Goal: Communication & Community: Answer question/provide support

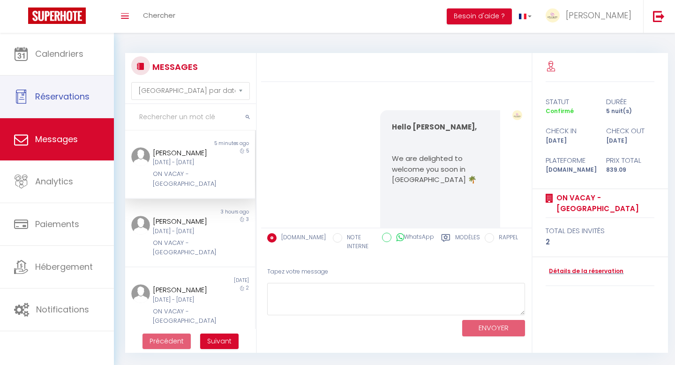
select select "message"
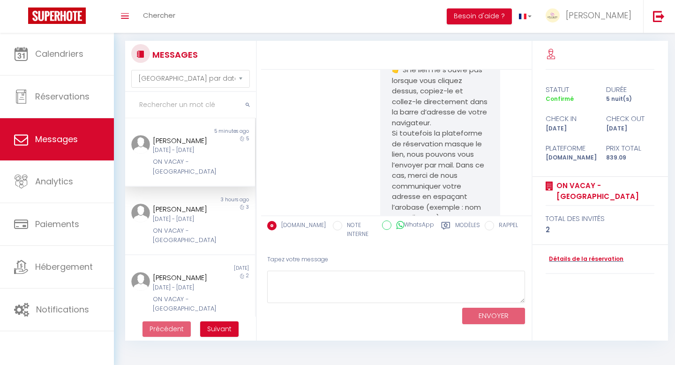
scroll to position [5708, 0]
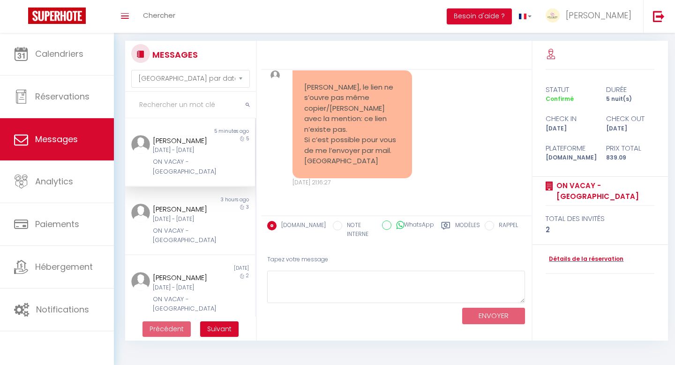
scroll to position [6426, 0]
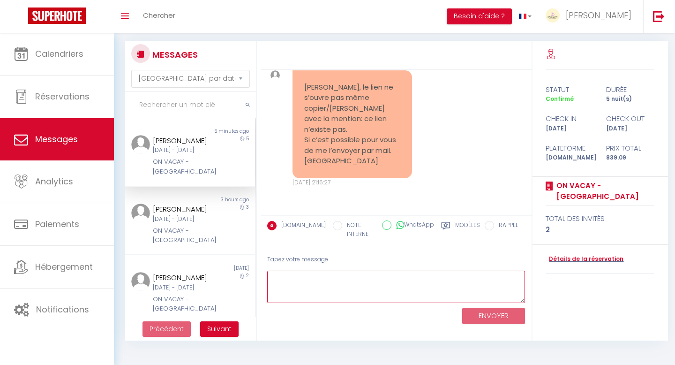
click at [325, 283] on textarea at bounding box center [396, 287] width 258 height 32
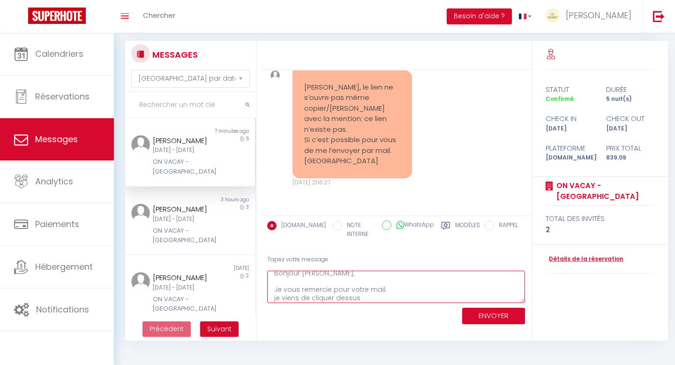
click at [276, 299] on textarea "Bonjour Jean-Pierre, Je vous remercie pour votre mail. je viens de cliquer dess…" at bounding box center [396, 287] width 258 height 32
click at [363, 296] on textarea "Bonjour Jean-Pierre, Je vous remercie pour votre mail. Je viens de cliquer dess…" at bounding box center [396, 287] width 258 height 32
paste textarea "[URL][DOMAIN_NAME]"
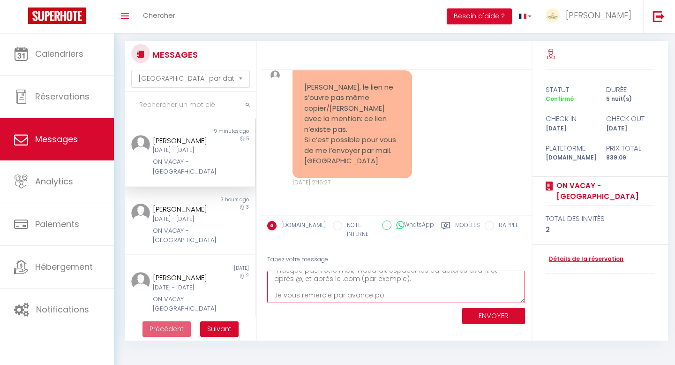
drag, startPoint x: 381, startPoint y: 298, endPoint x: 260, endPoint y: 296, distance: 121.0
click at [260, 296] on div "MESSAGES Trier par date de réservation Trier par date de message Non lu 9 minut…" at bounding box center [394, 191] width 551 height 300
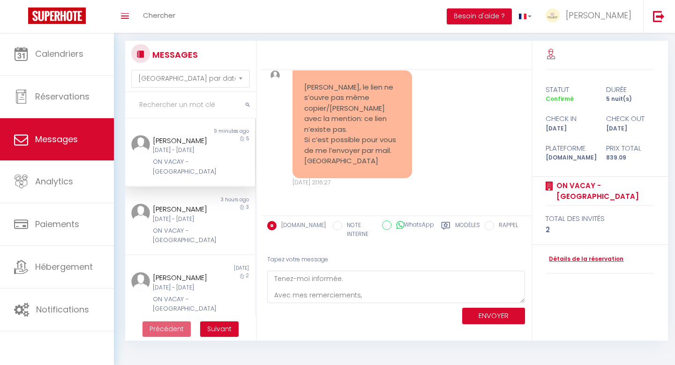
drag, startPoint x: 431, startPoint y: 158, endPoint x: 393, endPoint y: 148, distance: 39.8
copy strong "[PERSON_NAME] et l’équipe ON VACAY 🌴"
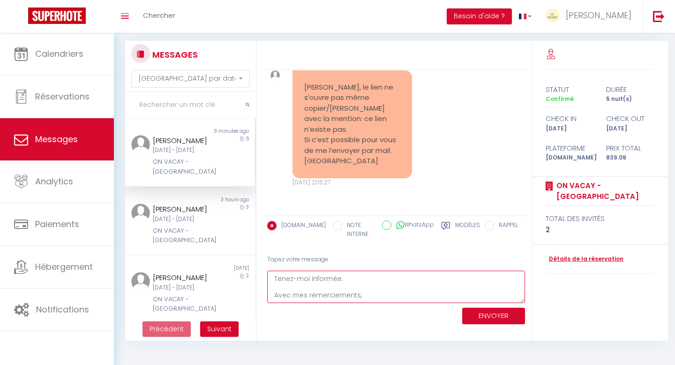
click at [364, 297] on textarea "Bonjour Jean-Pierre, Je vous remercie pour votre mail. Je viens de cliquer sur …" at bounding box center [396, 287] width 258 height 32
paste textarea "[PERSON_NAME] et l’équipe ON VACAY 🌴"
type textarea "Bonjour Jean-Pierre, Je vous remercie pour votre mail. Je viens de cliquer sur …"
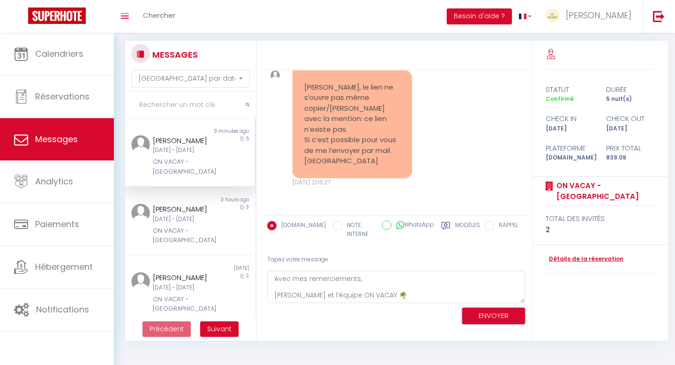
click at [489, 313] on button "ENVOYER" at bounding box center [493, 316] width 63 height 16
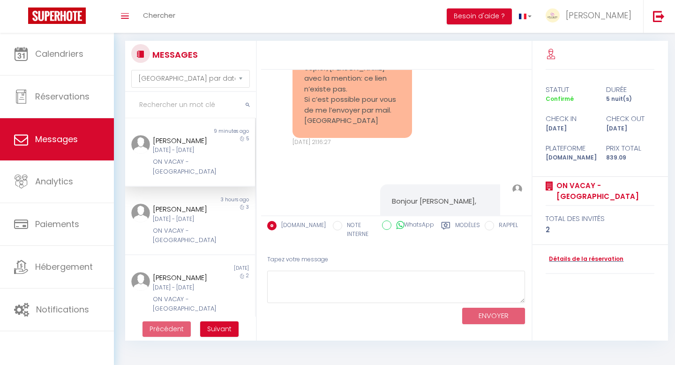
scroll to position [6803, 0]
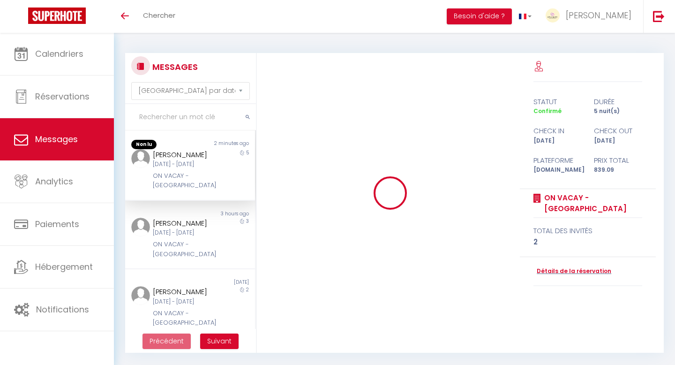
select select "message"
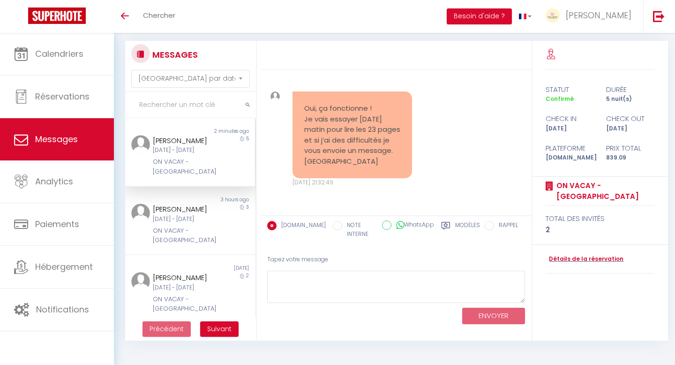
scroll to position [6772, 0]
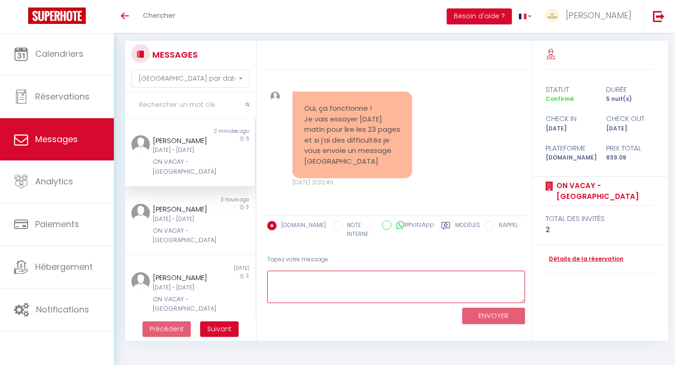
click at [386, 289] on textarea at bounding box center [396, 287] width 258 height 32
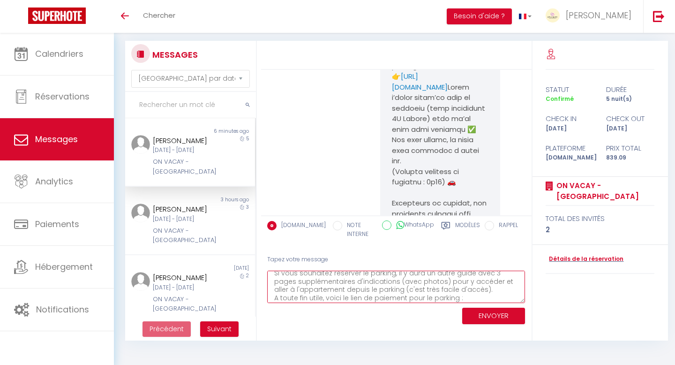
scroll to position [4061, 0]
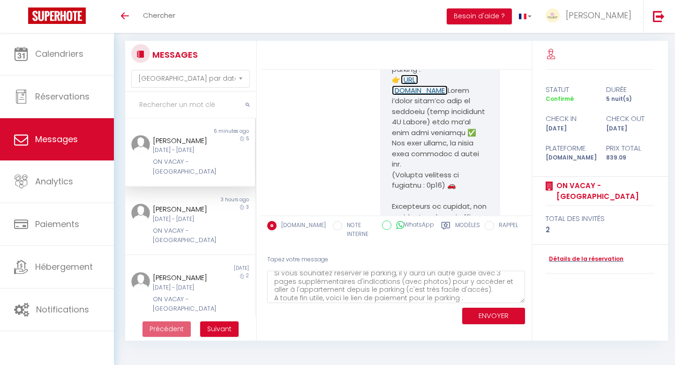
click at [439, 95] on link "[URL][DOMAIN_NAME]" at bounding box center [420, 85] width 56 height 21
drag, startPoint x: 456, startPoint y: 162, endPoint x: 394, endPoint y: 152, distance: 63.7
copy link "[URL][DOMAIN_NAME]"
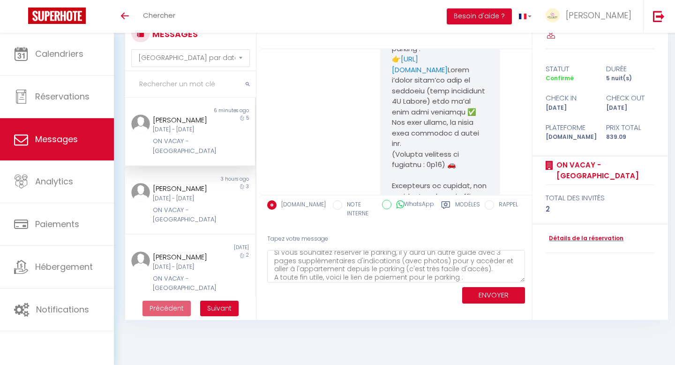
scroll to position [57, 0]
click at [472, 274] on textarea "Je suis ravie que le lien fonctionne [PERSON_NAME] ! Le guide de bienvenue comp…" at bounding box center [396, 266] width 258 height 32
paste textarea "[URL][DOMAIN_NAME]"
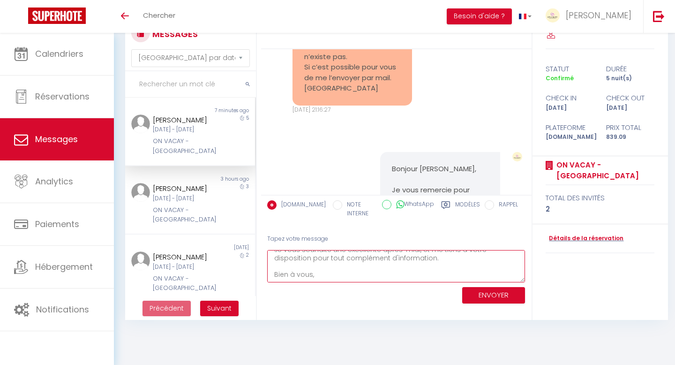
scroll to position [6295, 0]
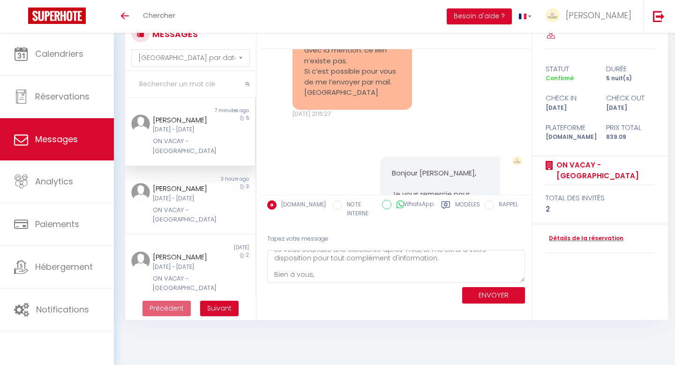
drag, startPoint x: 429, startPoint y: 127, endPoint x: 392, endPoint y: 118, distance: 38.0
copy strong "[PERSON_NAME] et l’équipe ON VACAY 🌴"
click at [323, 277] on textarea "Je suis ravie que le lien fonctionne [PERSON_NAME] ! Le guide de bienvenue comp…" at bounding box center [396, 266] width 258 height 32
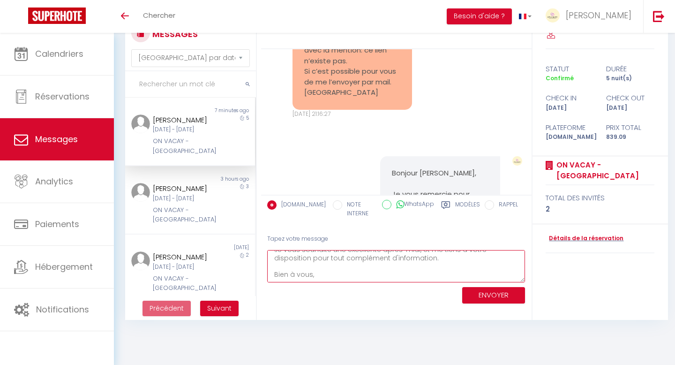
paste textarea "[PERSON_NAME] et l’équipe ON VACAY 🌴"
click at [305, 261] on textarea "Je suis ravie que le lien fonctionne [PERSON_NAME] ! Le guide de bienvenue comp…" at bounding box center [396, 266] width 258 height 32
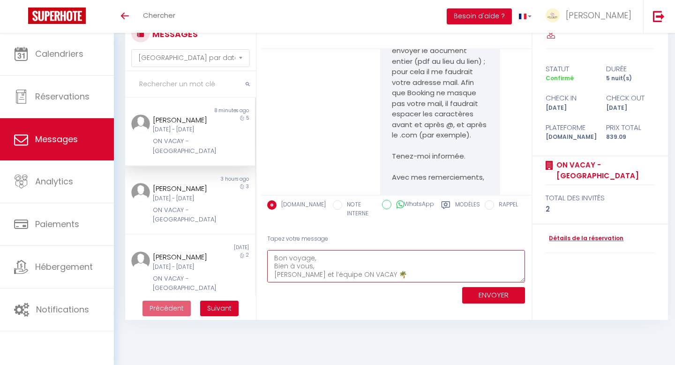
scroll to position [6946, 0]
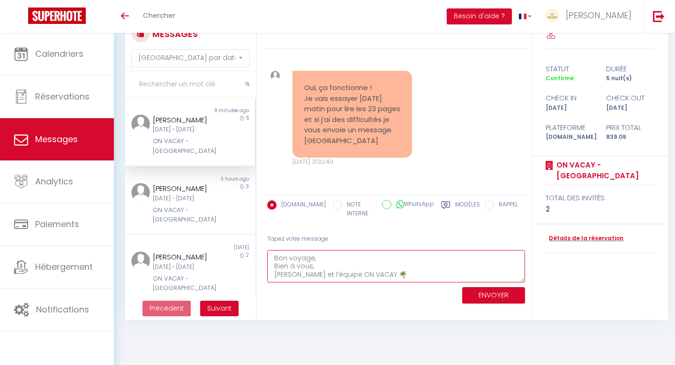
type textarea "Je suis ravie que le lien fonctionne [PERSON_NAME] ! Le guide de bienvenue comp…"
click at [477, 293] on button "ENVOYER" at bounding box center [493, 295] width 63 height 16
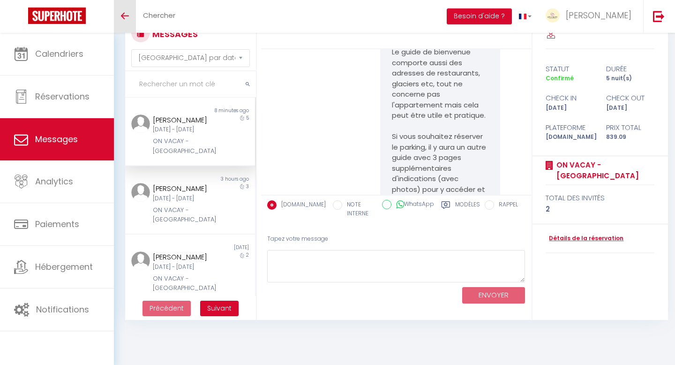
scroll to position [7396, 0]
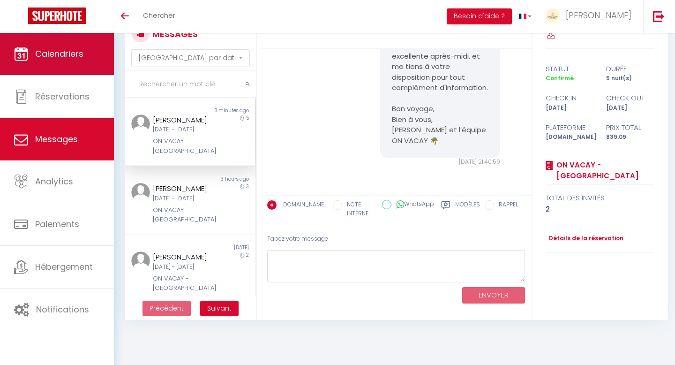
click at [67, 65] on link "Calendriers" at bounding box center [57, 54] width 114 height 42
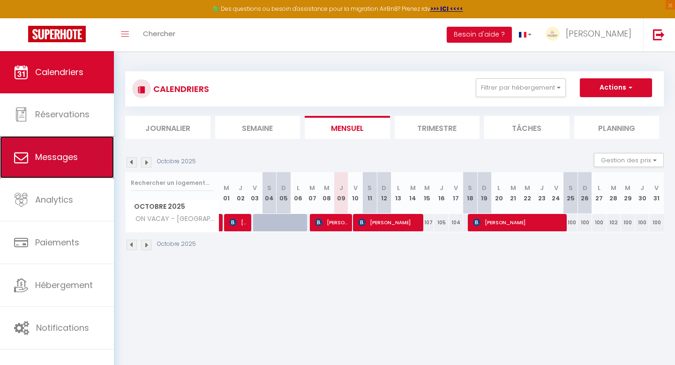
click at [69, 145] on link "Messages" at bounding box center [57, 157] width 114 height 42
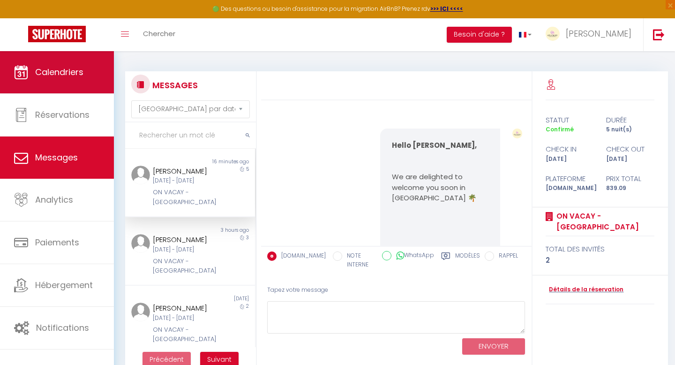
scroll to position [7396, 0]
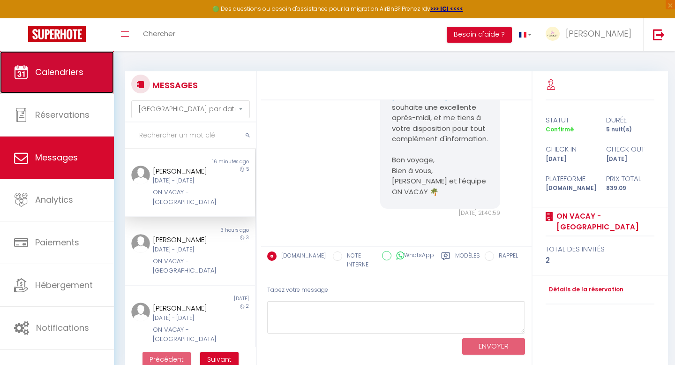
click at [74, 78] on link "Calendriers" at bounding box center [57, 72] width 114 height 42
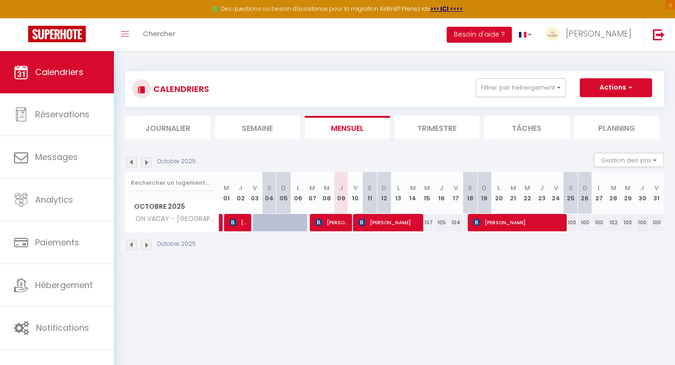
click at [415, 127] on li "Trimestre" at bounding box center [437, 127] width 85 height 23
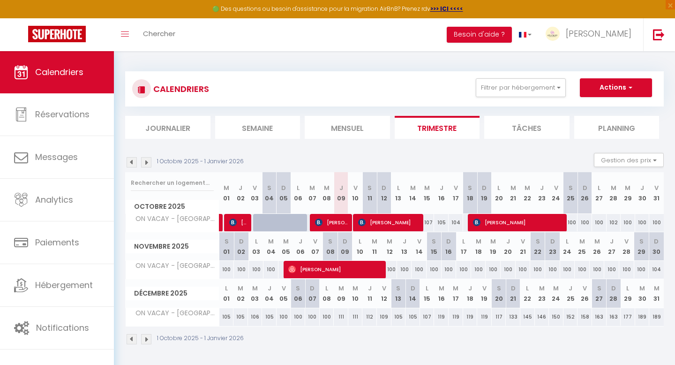
click at [145, 163] on img at bounding box center [146, 162] width 10 height 10
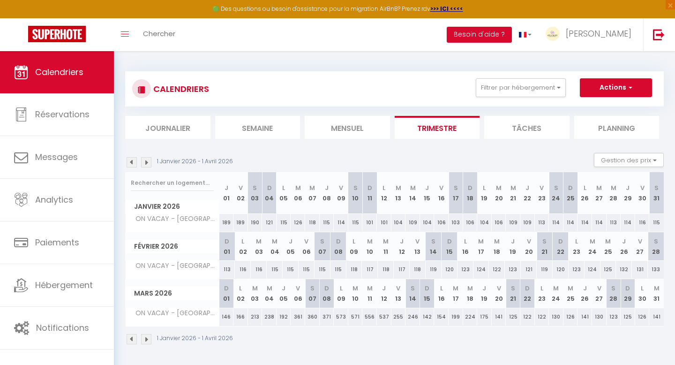
click at [136, 162] on img at bounding box center [132, 162] width 10 height 10
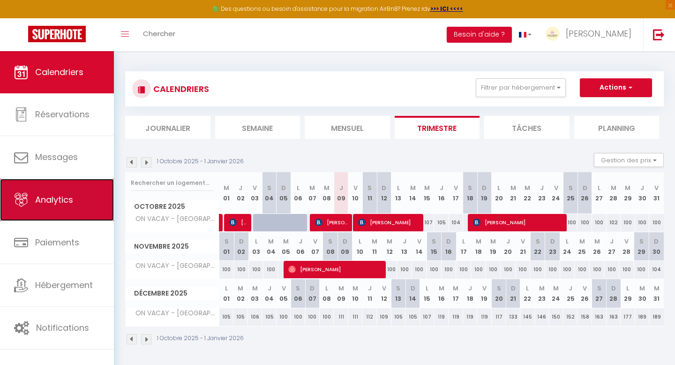
click at [87, 198] on link "Analytics" at bounding box center [57, 200] width 114 height 42
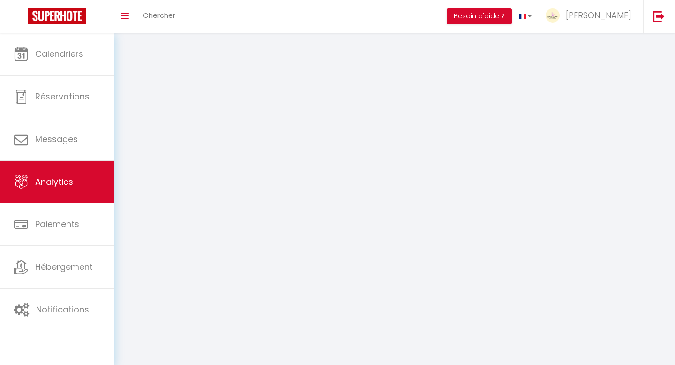
select select "2025"
select select "10"
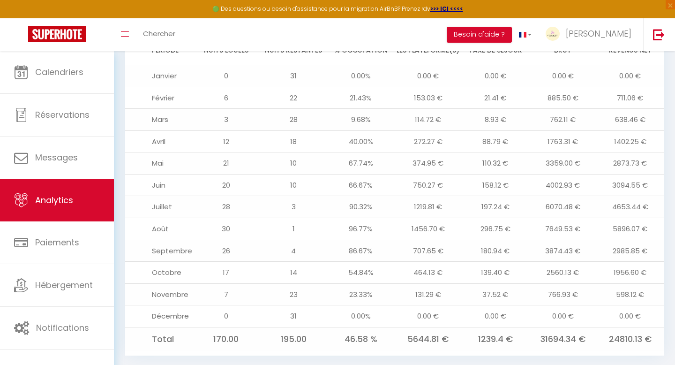
scroll to position [1003, 0]
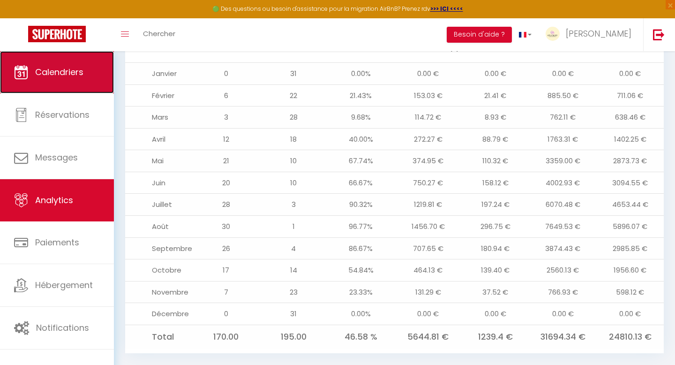
click at [74, 72] on span "Calendriers" at bounding box center [59, 72] width 48 height 12
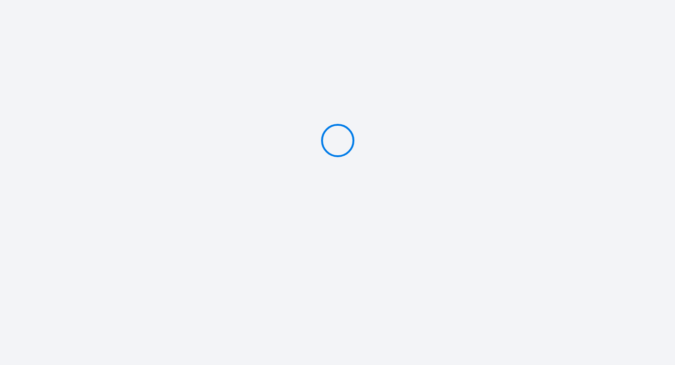
type input "PAYER 50 €"
